Goal: Check status: Check status

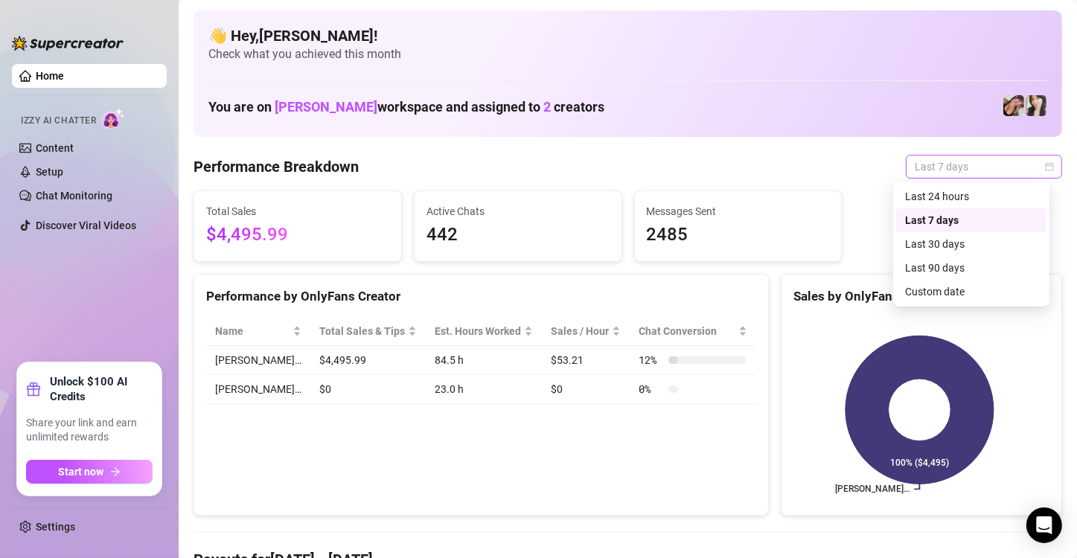
click at [991, 164] on span "Last 7 days" at bounding box center [984, 167] width 138 height 22
click at [926, 296] on div "Custom date" at bounding box center [971, 292] width 132 height 16
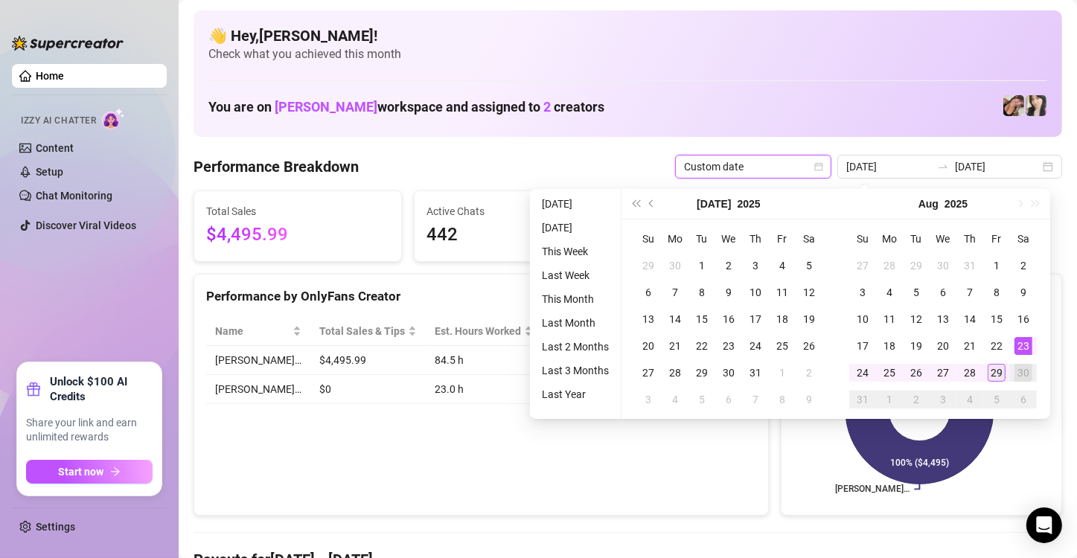
type input "[DATE]"
click at [991, 371] on div "29" at bounding box center [997, 373] width 18 height 18
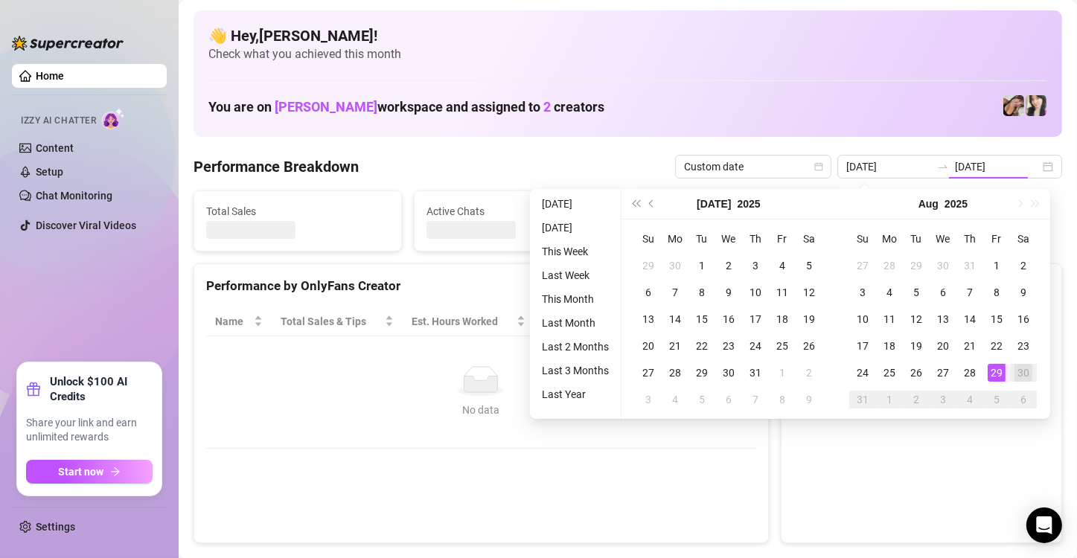
type input "[DATE]"
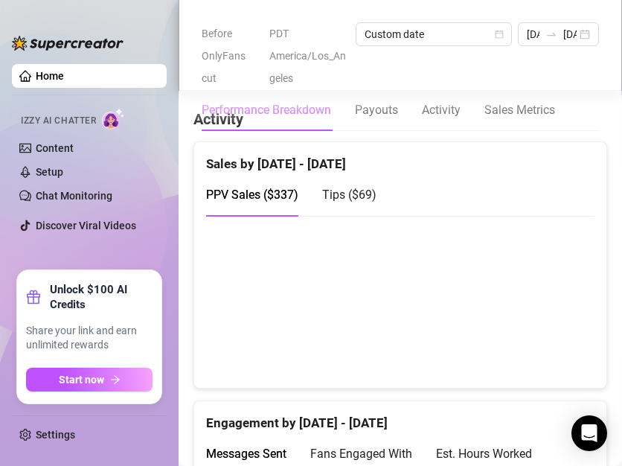
scroll to position [968, 0]
click at [367, 200] on span "Tips ( $69 )" at bounding box center [349, 194] width 54 height 14
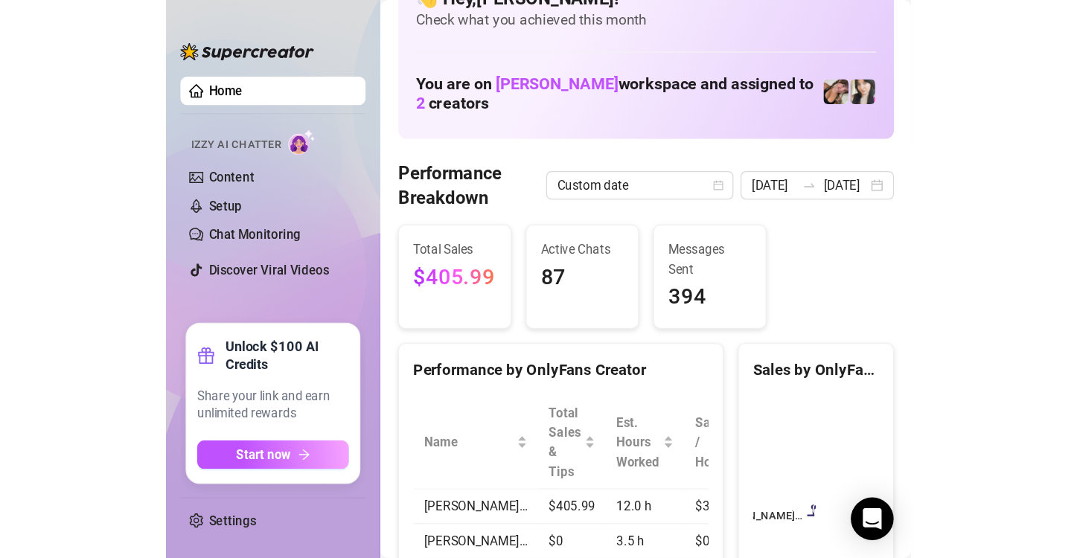
scroll to position [36, 0]
